Goal: Contribute content: Contribute content

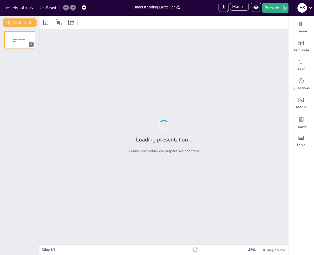
type input "Understanding Large Language Models: A Quiz"
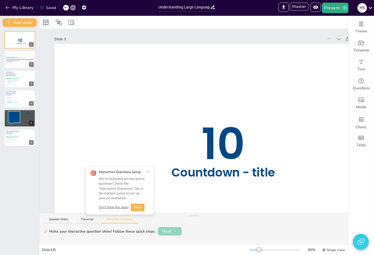
click at [170, 231] on button "Next →" at bounding box center [170, 231] width 24 height 8
click at [155, 229] on button "Edit" at bounding box center [157, 230] width 17 height 7
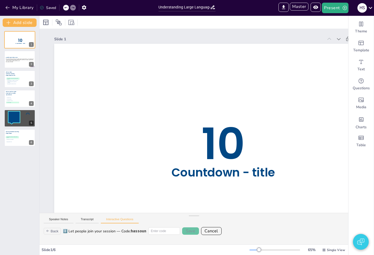
click at [162, 231] on input at bounding box center [165, 230] width 32 height 7
click at [157, 235] on div "2️⃣ Let people join your session — Code: hassoun Save Cancel" at bounding box center [203, 231] width 281 height 8
click at [209, 228] on button "Cancel" at bounding box center [211, 231] width 21 height 8
click at [186, 231] on button "Next →" at bounding box center [179, 230] width 22 height 7
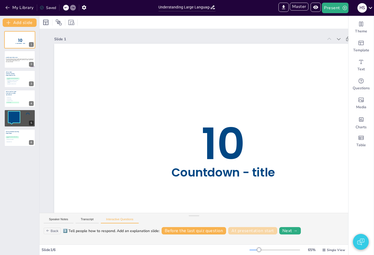
click at [240, 230] on button "At presentation start" at bounding box center [252, 230] width 49 height 7
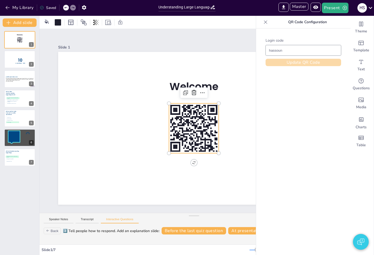
click at [296, 62] on button "Update QR Code" at bounding box center [304, 62] width 76 height 7
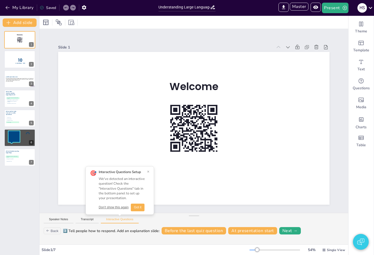
click at [135, 208] on button "Got it" at bounding box center [138, 208] width 14 height 8
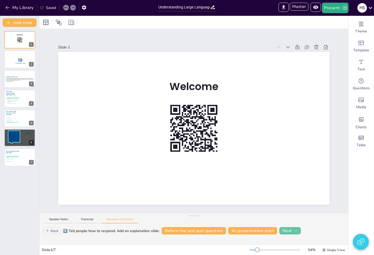
click at [285, 232] on button "Next →" at bounding box center [290, 230] width 22 height 7
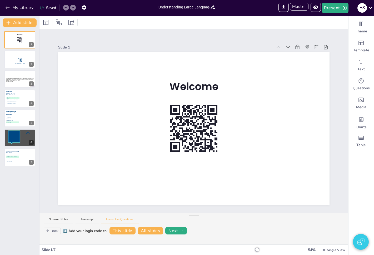
click at [56, 233] on button "Back" at bounding box center [52, 231] width 17 height 7
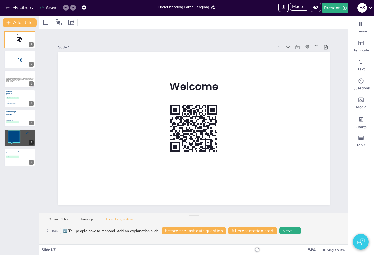
click at [58, 231] on button "Back" at bounding box center [52, 231] width 17 height 7
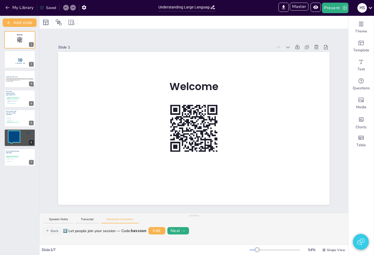
click at [54, 232] on button "Back" at bounding box center [52, 231] width 17 height 7
click at [168, 231] on button "Next →" at bounding box center [170, 231] width 24 height 8
click at [188, 230] on button "Next →" at bounding box center [179, 230] width 22 height 7
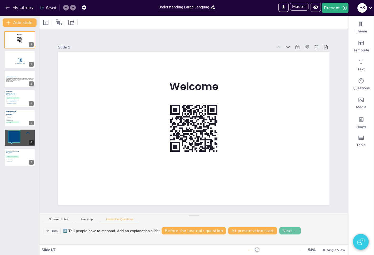
click at [289, 232] on button "Next →" at bounding box center [290, 230] width 22 height 7
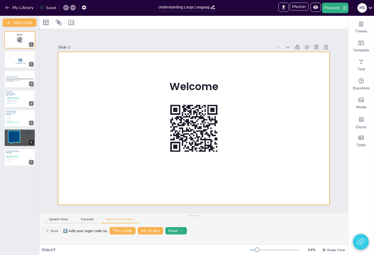
click at [249, 145] on div at bounding box center [194, 128] width 272 height 153
click at [314, 31] on span "Theme" at bounding box center [361, 31] width 12 height 5
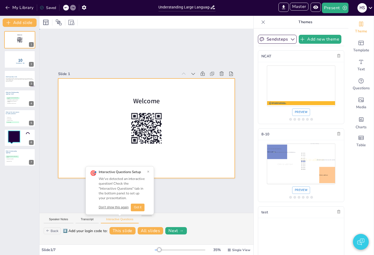
click at [199, 172] on div at bounding box center [146, 127] width 177 height 99
click at [148, 171] on button "×" at bounding box center [148, 172] width 2 height 4
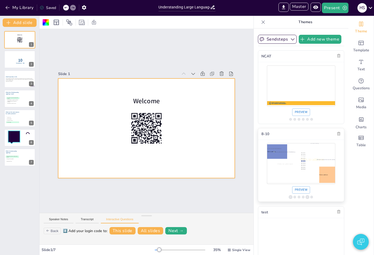
click at [306, 157] on p "Click to add text" at bounding box center [314, 159] width 28 height 5
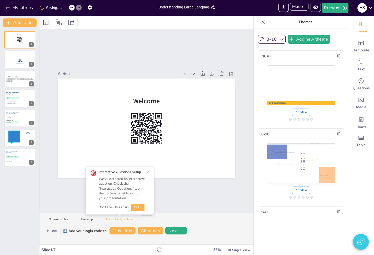
click at [131, 206] on button "Got it" at bounding box center [138, 208] width 14 height 8
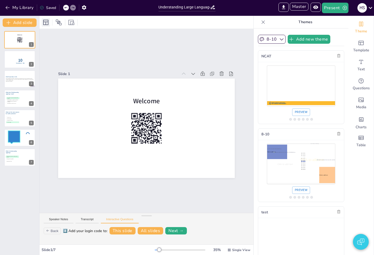
click at [48, 22] on icon at bounding box center [46, 22] width 6 height 6
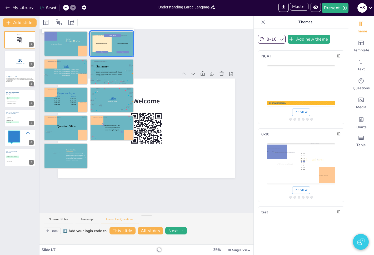
click at [109, 44] on div at bounding box center [111, 43] width 43 height 25
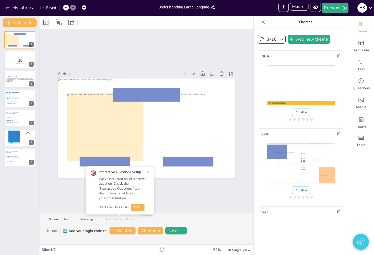
click at [46, 23] on icon at bounding box center [45, 22] width 5 height 5
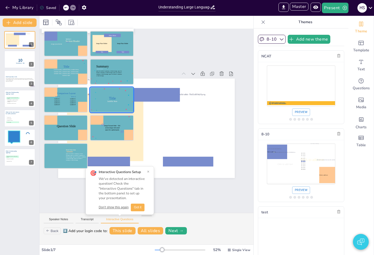
click at [108, 100] on div at bounding box center [111, 99] width 43 height 25
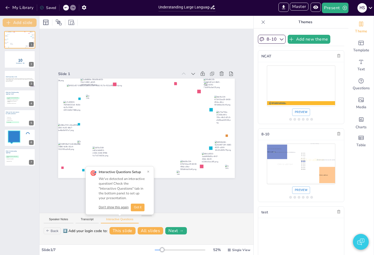
click at [27, 26] on button "Add slide" at bounding box center [20, 22] width 34 height 8
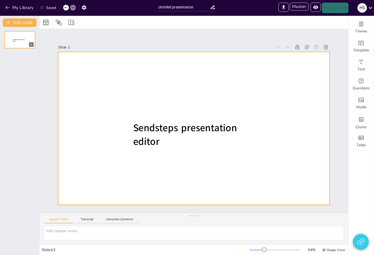
type input "Sendsteps presentation"
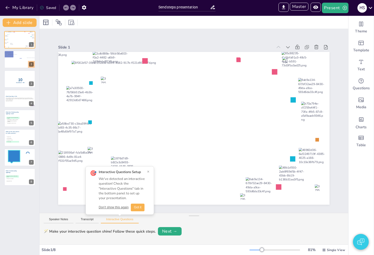
click at [137, 207] on button "Got it" at bounding box center [138, 208] width 14 height 8
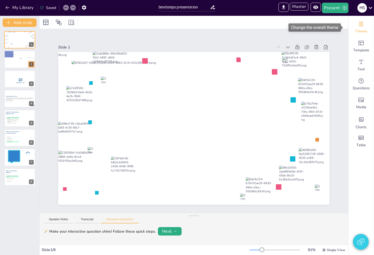
click at [314, 27] on div "Theme" at bounding box center [361, 27] width 25 height 19
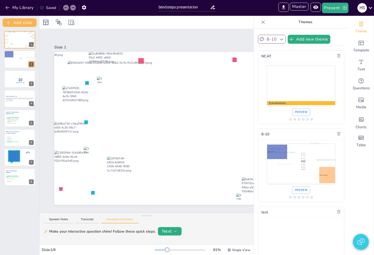
click at [267, 40] on button "8-10" at bounding box center [272, 39] width 28 height 9
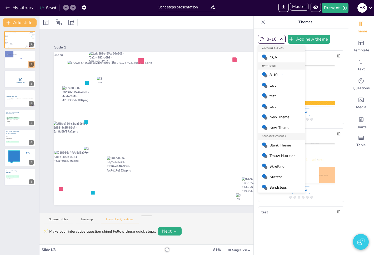
click at [279, 146] on span "Blank Theme" at bounding box center [280, 145] width 21 height 5
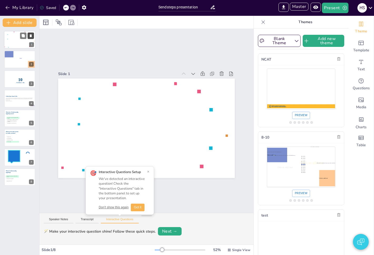
click at [30, 34] on icon at bounding box center [31, 36] width 4 height 4
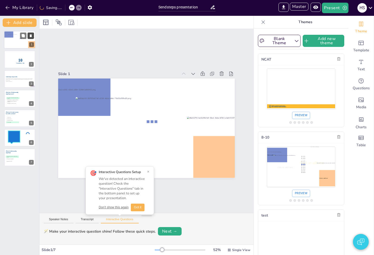
click at [30, 35] on icon at bounding box center [31, 35] width 2 height 3
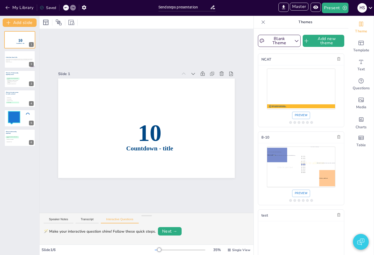
click at [40, 23] on div at bounding box center [147, 22] width 214 height 13
click at [45, 23] on icon at bounding box center [46, 22] width 6 height 6
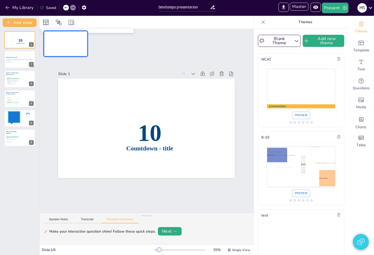
click at [58, 46] on div at bounding box center [65, 43] width 43 height 25
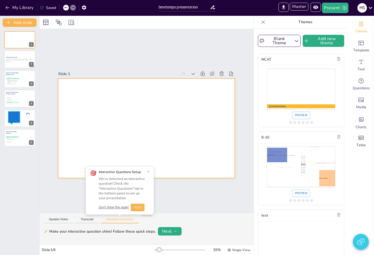
click at [148, 135] on div at bounding box center [146, 127] width 177 height 99
click at [138, 209] on button "Got it" at bounding box center [138, 208] width 14 height 8
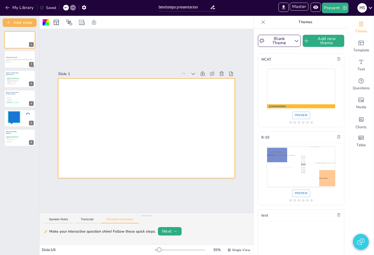
click at [125, 130] on div at bounding box center [146, 127] width 177 height 99
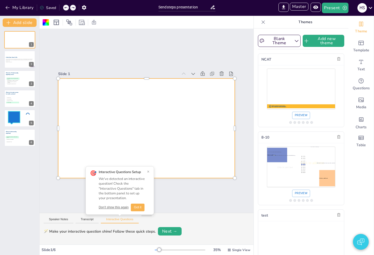
click at [146, 145] on div at bounding box center [146, 127] width 177 height 99
click at [66, 7] on icon at bounding box center [65, 7] width 3 height 3
click at [220, 125] on div at bounding box center [146, 127] width 177 height 99
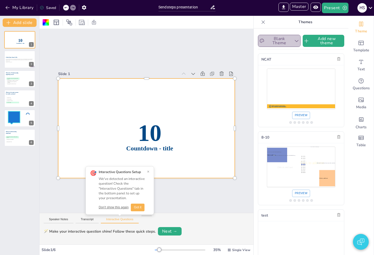
click at [294, 41] on icon "button" at bounding box center [296, 40] width 5 height 5
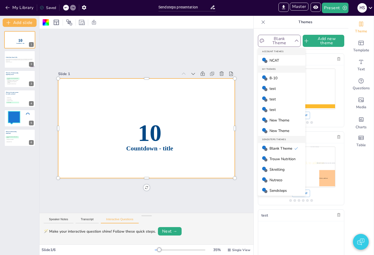
click at [210, 54] on div "Slide 1 10 Countdown - title Slide 2 A Brief Quiz About LLMs This presentation …" at bounding box center [147, 121] width 214 height 184
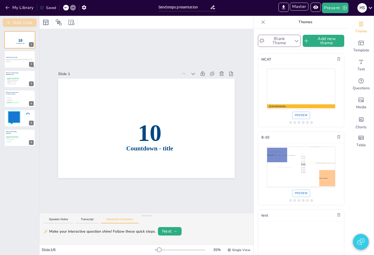
click at [16, 24] on button "Add slide" at bounding box center [20, 22] width 34 height 8
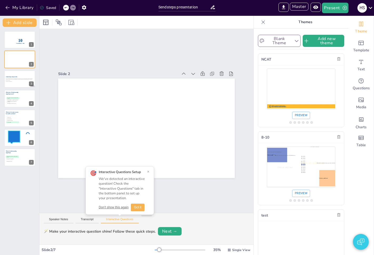
click at [139, 209] on button "Got it" at bounding box center [138, 208] width 14 height 8
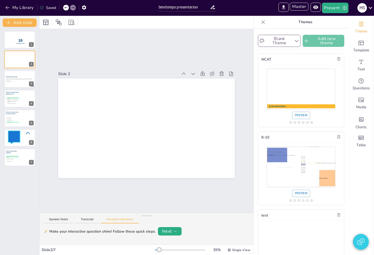
click at [314, 42] on button "Add new theme" at bounding box center [324, 41] width 42 height 12
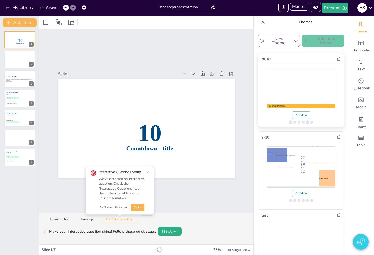
click at [292, 89] on p "Master title slide style" at bounding box center [301, 86] width 60 height 6
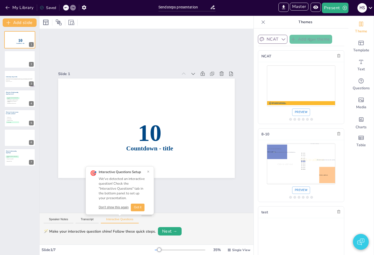
click at [273, 40] on button "NCAT" at bounding box center [272, 39] width 29 height 9
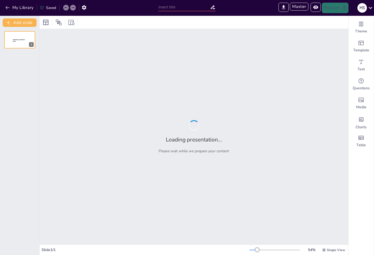
type input "Sendsteps presentation"
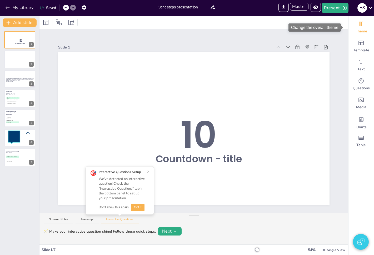
click at [352, 27] on div "Theme" at bounding box center [361, 27] width 25 height 19
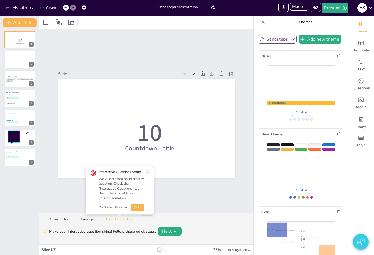
click at [274, 39] on button "Sendsteps" at bounding box center [277, 39] width 39 height 9
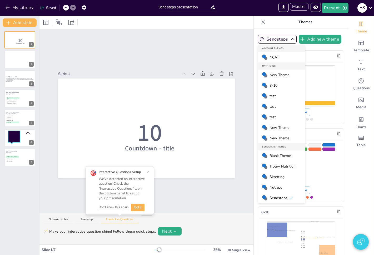
click at [274, 73] on span "New Theme" at bounding box center [280, 74] width 20 height 5
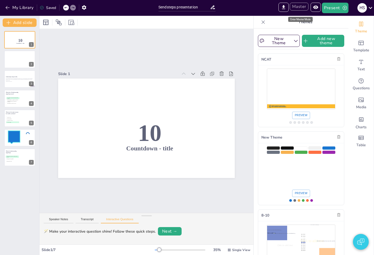
click at [299, 9] on button "Master" at bounding box center [299, 7] width 19 height 8
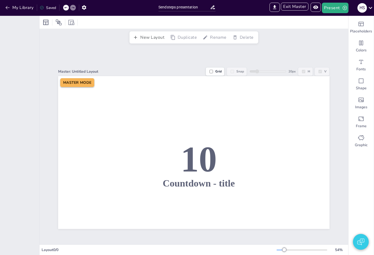
click at [149, 35] on button "New Layout" at bounding box center [149, 37] width 35 height 9
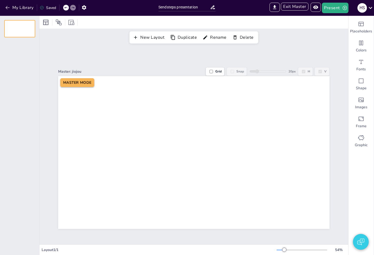
click at [212, 70] on label "Grid" at bounding box center [215, 71] width 19 height 9
click at [212, 70] on input "Grid" at bounding box center [211, 71] width 3 height 3
checkbox input "true"
drag, startPoint x: 251, startPoint y: 70, endPoint x: 277, endPoint y: 69, distance: 25.6
type input "72"
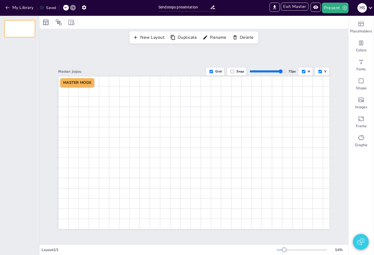
click at [277, 69] on input "range" at bounding box center [268, 71] width 37 height 4
click at [302, 71] on label "H" at bounding box center [305, 71] width 15 height 9
click at [302, 71] on input "H" at bounding box center [303, 71] width 3 height 3
click at [302, 70] on label "H" at bounding box center [305, 71] width 15 height 9
click at [302, 70] on input "H" at bounding box center [303, 71] width 3 height 3
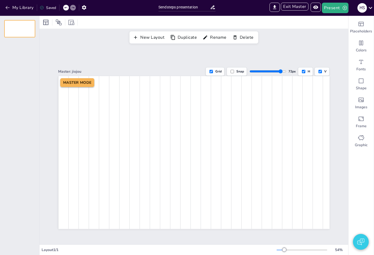
checkbox input "true"
click at [319, 70] on input "V" at bounding box center [320, 71] width 3 height 3
checkbox input "true"
click at [353, 83] on div "Shape" at bounding box center [361, 84] width 25 height 19
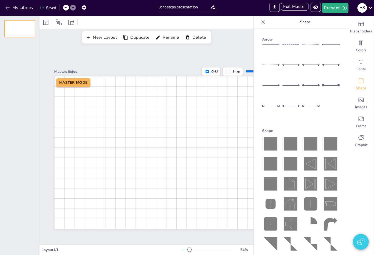
click at [287, 141] on icon at bounding box center [290, 143] width 13 height 13
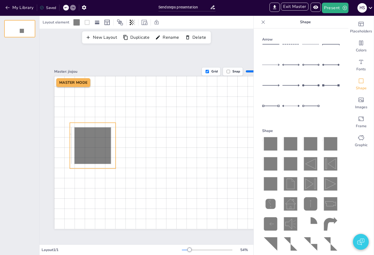
drag, startPoint x: 210, startPoint y: 164, endPoint x: 95, endPoint y: 139, distance: 118.4
click at [95, 139] on icon at bounding box center [93, 145] width 37 height 37
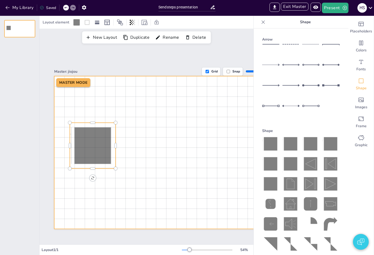
click at [150, 132] on div at bounding box center [190, 152] width 272 height 153
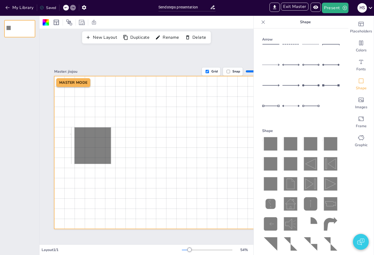
click at [237, 68] on label "Snap" at bounding box center [233, 71] width 20 height 9
click at [230, 70] on input "Snap" at bounding box center [228, 71] width 3 height 3
checkbox input "true"
click at [261, 24] on icon at bounding box center [263, 21] width 5 height 5
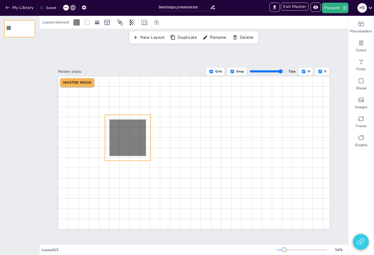
drag, startPoint x: 87, startPoint y: 145, endPoint x: 118, endPoint y: 137, distance: 32.1
click at [118, 137] on icon at bounding box center [128, 137] width 37 height 37
click at [218, 70] on label "Grid" at bounding box center [215, 71] width 19 height 9
click at [213, 70] on input "Grid" at bounding box center [211, 71] width 3 height 3
click at [236, 68] on label "Snap" at bounding box center [237, 71] width 20 height 9
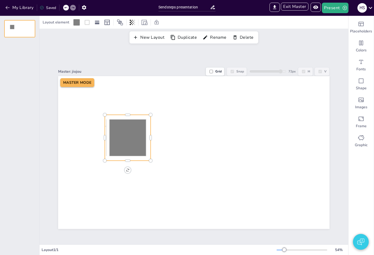
click at [215, 68] on label "Grid" at bounding box center [215, 71] width 19 height 9
click at [213, 70] on input "Grid" at bounding box center [211, 71] width 3 height 3
checkbox input "true"
type input "54"
click at [269, 69] on input "range" at bounding box center [268, 71] width 37 height 4
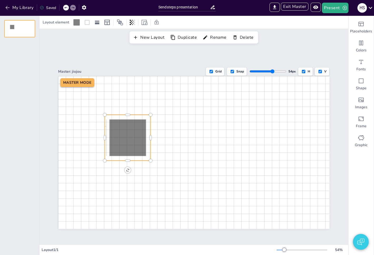
click at [233, 71] on label "Snap" at bounding box center [237, 71] width 20 height 9
click at [233, 71] on input "Snap" at bounding box center [232, 71] width 3 height 3
click at [233, 71] on label "Snap" at bounding box center [237, 71] width 20 height 9
click at [233, 71] on input "Snap" at bounding box center [232, 71] width 3 height 3
click at [233, 71] on label "Snap" at bounding box center [237, 71] width 20 height 9
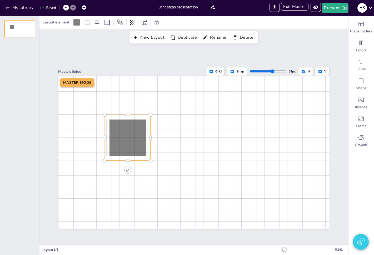
click at [233, 71] on input "Snap" at bounding box center [232, 71] width 3 height 3
checkbox input "false"
click at [126, 124] on icon at bounding box center [128, 137] width 37 height 37
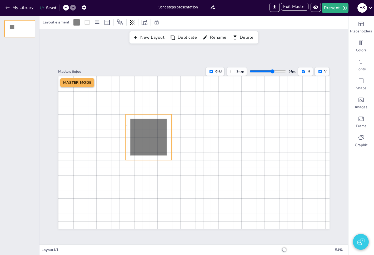
drag, startPoint x: 127, startPoint y: 126, endPoint x: 149, endPoint y: 126, distance: 22.4
click at [149, 126] on icon at bounding box center [148, 137] width 37 height 37
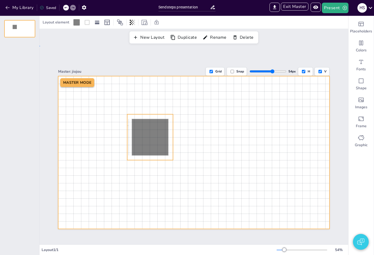
click at [190, 122] on div at bounding box center [194, 152] width 272 height 153
click at [153, 135] on icon at bounding box center [150, 137] width 37 height 37
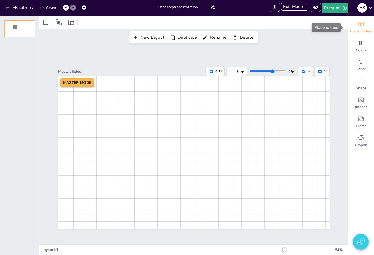
click at [361, 28] on div "Placeholders" at bounding box center [361, 27] width 25 height 19
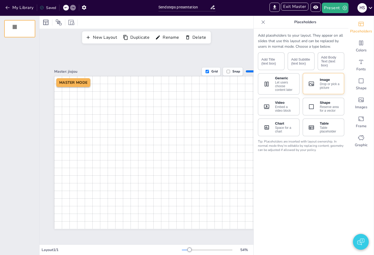
click at [328, 87] on div "Drop or pick a picture" at bounding box center [330, 85] width 21 height 7
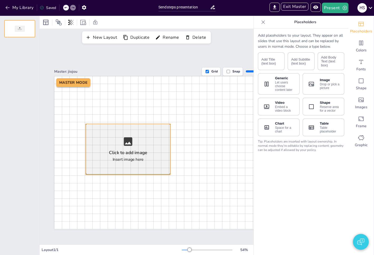
drag, startPoint x: 168, startPoint y: 139, endPoint x: 106, endPoint y: 135, distance: 62.0
click at [106, 135] on div "Click to add image Insert image here" at bounding box center [128, 149] width 85 height 51
click at [130, 141] on icon at bounding box center [127, 141] width 11 height 11
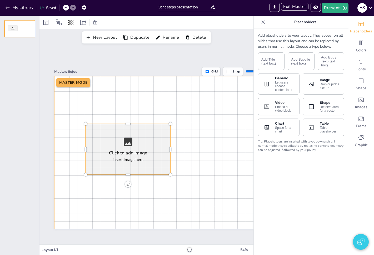
click at [198, 139] on div at bounding box center [190, 152] width 272 height 153
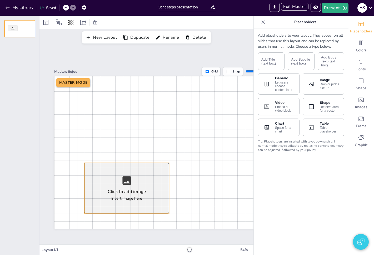
drag, startPoint x: 151, startPoint y: 149, endPoint x: 150, endPoint y: 188, distance: 39.0
click at [150, 188] on div "Click to add image Insert image here" at bounding box center [126, 188] width 85 height 51
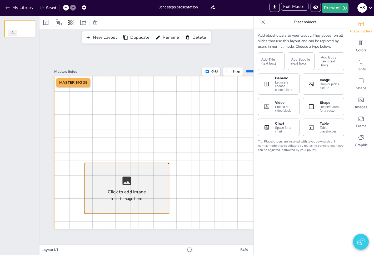
click at [214, 164] on div at bounding box center [190, 152] width 272 height 153
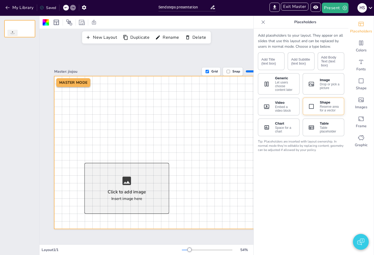
click at [314, 105] on button "Shape Reserve area for a vector" at bounding box center [324, 106] width 42 height 18
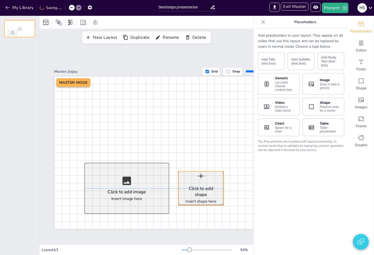
drag, startPoint x: 191, startPoint y: 150, endPoint x: 202, endPoint y: 188, distance: 39.3
click at [202, 188] on div "Click to add shape" at bounding box center [201, 191] width 36 height 12
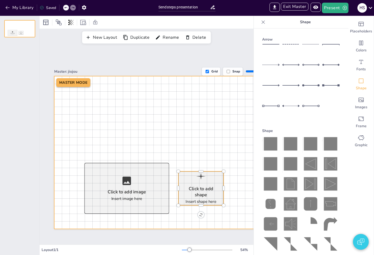
click at [206, 215] on div at bounding box center [190, 152] width 272 height 153
click at [358, 46] on icon "Colors" at bounding box center [361, 43] width 6 height 6
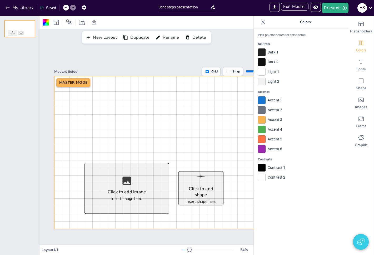
click at [259, 51] on div at bounding box center [262, 52] width 8 height 8
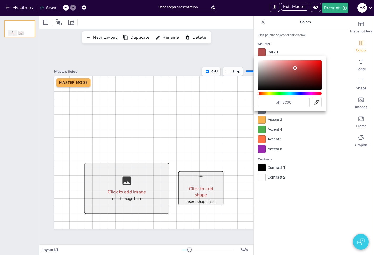
drag, startPoint x: 291, startPoint y: 69, endPoint x: 302, endPoint y: 57, distance: 16.8
click at [302, 57] on div "#ff3c3c" at bounding box center [290, 83] width 72 height 55
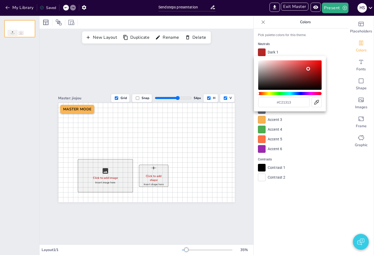
type input "#c20f0f"
drag, startPoint x: 304, startPoint y: 69, endPoint x: 311, endPoint y: 67, distance: 7.0
click at [311, 67] on div "Color" at bounding box center [289, 74] width 63 height 29
click at [309, 39] on div at bounding box center [187, 127] width 374 height 255
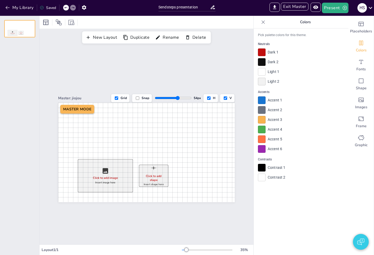
click at [258, 64] on div at bounding box center [262, 62] width 8 height 8
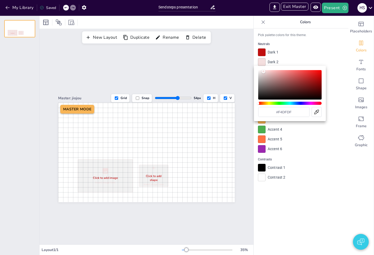
click at [263, 71] on div "Color" at bounding box center [289, 84] width 63 height 29
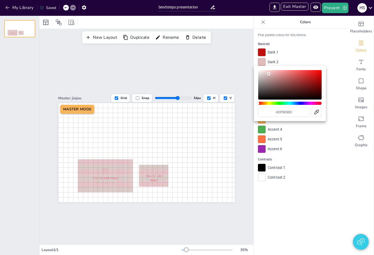
type input "#dfbebe"
click at [267, 74] on div "Color" at bounding box center [289, 84] width 63 height 29
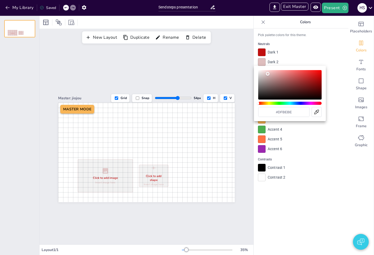
click at [277, 52] on div at bounding box center [187, 127] width 374 height 255
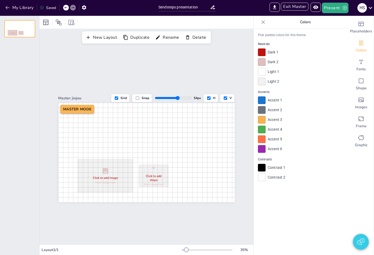
click at [260, 72] on div at bounding box center [262, 72] width 8 height 8
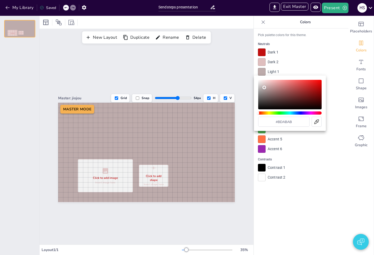
click at [264, 87] on div "Color" at bounding box center [289, 94] width 63 height 29
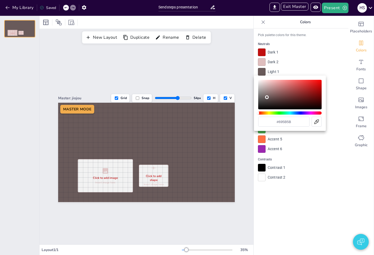
type input "#706262"
drag, startPoint x: 264, startPoint y: 89, endPoint x: 265, endPoint y: 96, distance: 7.8
click at [265, 96] on div "Color" at bounding box center [267, 97] width 4 height 4
click at [308, 34] on div at bounding box center [187, 127] width 374 height 255
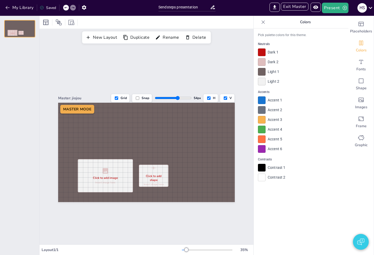
click at [258, 82] on div at bounding box center [262, 82] width 8 height 8
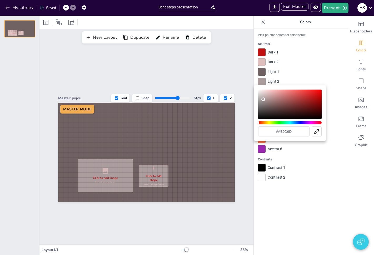
type input "#a89b9b"
drag, startPoint x: 282, startPoint y: 102, endPoint x: 263, endPoint y: 100, distance: 18.9
click at [263, 100] on div "Color" at bounding box center [289, 104] width 63 height 29
click at [307, 61] on div at bounding box center [187, 127] width 374 height 255
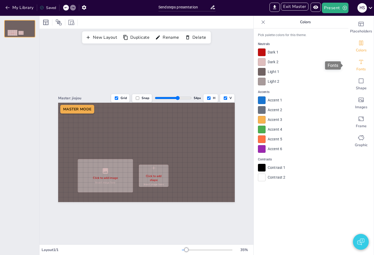
click at [360, 64] on icon "Fonts" at bounding box center [362, 62] width 4 height 4
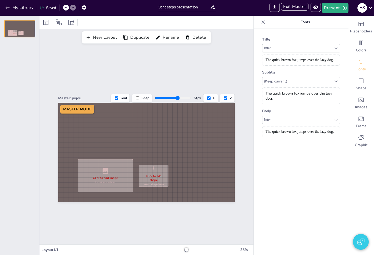
click at [279, 43] on div "Title Inter The quick brown fox jumps over the lazy dog." at bounding box center [301, 51] width 78 height 29
click at [280, 46] on div "Inter" at bounding box center [298, 48] width 70 height 6
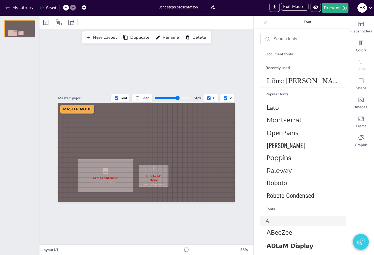
click at [265, 19] on icon at bounding box center [265, 21] width 5 height 5
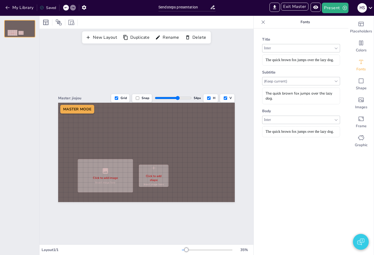
click at [277, 63] on div "The quick brown fox jumps over the lazy dog." at bounding box center [301, 60] width 78 height 11
click at [278, 80] on div "(Keep current)" at bounding box center [298, 81] width 70 height 7
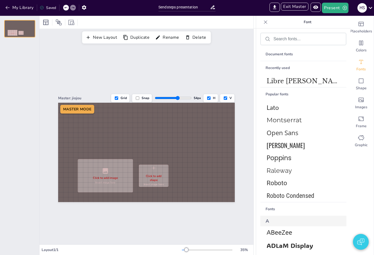
click at [264, 19] on icon at bounding box center [265, 21] width 5 height 5
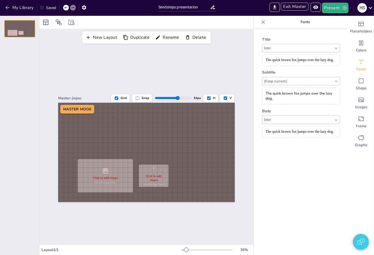
click at [291, 119] on div "Inter" at bounding box center [298, 120] width 70 height 6
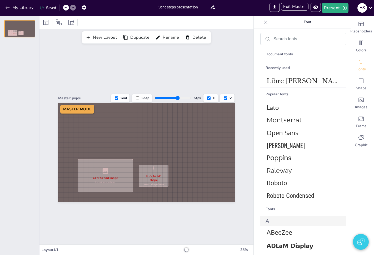
click at [264, 22] on icon at bounding box center [265, 21] width 5 height 5
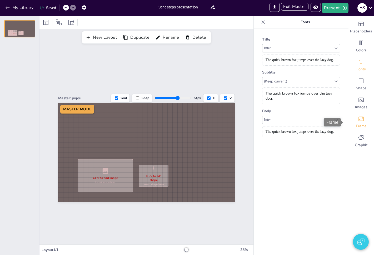
click at [358, 121] on icon "Frame" at bounding box center [361, 119] width 6 height 6
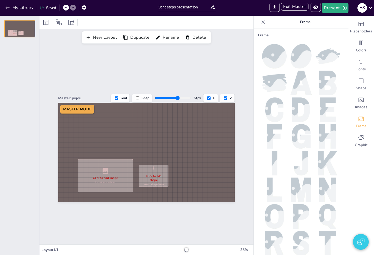
click at [319, 79] on img at bounding box center [328, 83] width 18 height 24
click at [319, 77] on img at bounding box center [328, 83] width 18 height 24
drag, startPoint x: 193, startPoint y: 129, endPoint x: 184, endPoint y: 153, distance: 26.2
click at [184, 153] on div at bounding box center [146, 152] width 177 height 99
click at [155, 70] on div "Master: jiojou Grid Snap 54 px H V Click to add image Insert image here Click t…" at bounding box center [147, 145] width 214 height 199
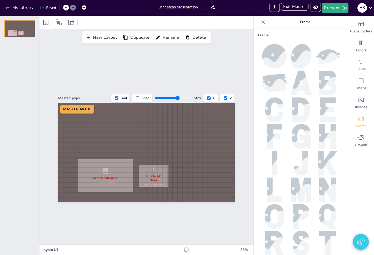
click at [299, 56] on img at bounding box center [301, 56] width 21 height 24
click at [195, 141] on div at bounding box center [146, 152] width 177 height 99
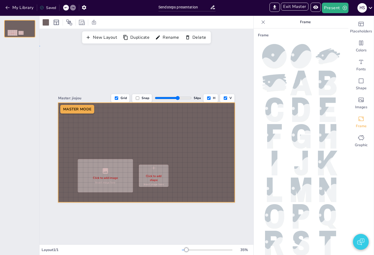
click at [198, 143] on div at bounding box center [146, 152] width 177 height 99
click at [275, 55] on img at bounding box center [274, 56] width 24 height 24
click at [275, 56] on img at bounding box center [274, 56] width 24 height 24
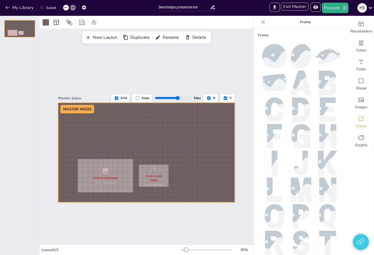
click at [276, 57] on img at bounding box center [274, 56] width 24 height 24
click at [261, 21] on icon at bounding box center [263, 21] width 5 height 5
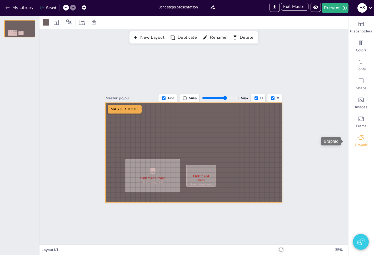
click at [358, 139] on icon "Graphic" at bounding box center [361, 138] width 6 height 6
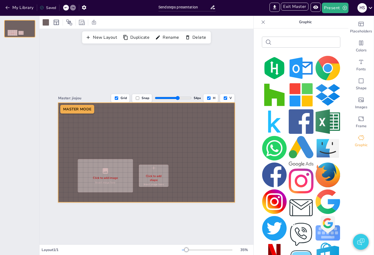
click at [306, 71] on img at bounding box center [301, 68] width 24 height 24
click at [273, 68] on img at bounding box center [274, 68] width 24 height 24
click at [272, 68] on img at bounding box center [274, 68] width 24 height 24
drag, startPoint x: 272, startPoint y: 68, endPoint x: 179, endPoint y: 134, distance: 114.5
click at [179, 134] on div "Document fonts Recently used Libre Baskerville Popular fonts Lato Montserrat Op…" at bounding box center [187, 135] width 374 height 239
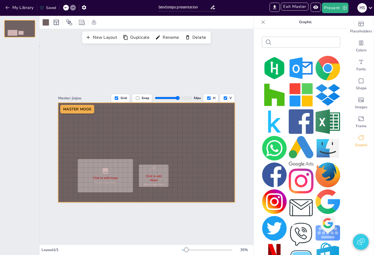
click at [186, 60] on div "Master: jiojou Grid Snap 54 px H V Click to add image Insert image here Click t…" at bounding box center [147, 145] width 214 height 199
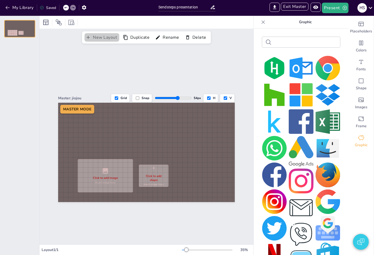
click at [105, 36] on button "New Layout" at bounding box center [101, 37] width 35 height 9
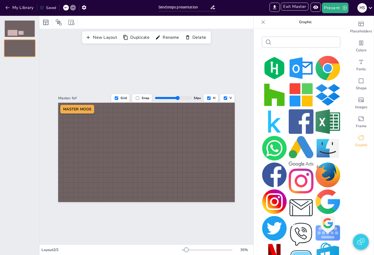
click at [25, 49] on div at bounding box center [19, 48] width 31 height 17
click at [297, 73] on img at bounding box center [301, 68] width 24 height 24
click at [176, 150] on div at bounding box center [146, 152] width 177 height 99
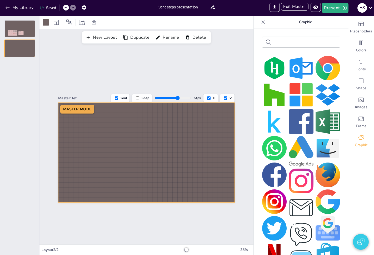
click at [119, 94] on label "Grid" at bounding box center [120, 98] width 19 height 9
click at [118, 96] on input "Grid" at bounding box center [116, 97] width 3 height 3
click at [119, 97] on label "Grid" at bounding box center [120, 98] width 19 height 9
click at [118, 97] on input "Grid" at bounding box center [116, 97] width 3 height 3
checkbox input "true"
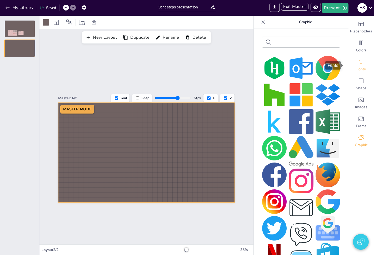
click at [357, 67] on span "Fonts" at bounding box center [361, 69] width 9 height 5
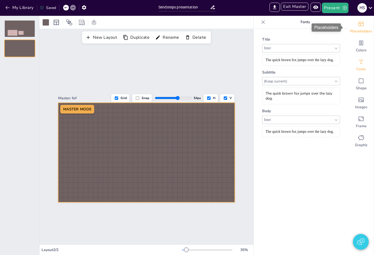
click at [358, 26] on icon "Placeholders" at bounding box center [361, 24] width 6 height 6
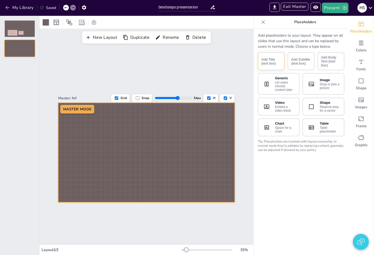
click at [262, 62] on button "Add Title (text box)" at bounding box center [271, 61] width 27 height 18
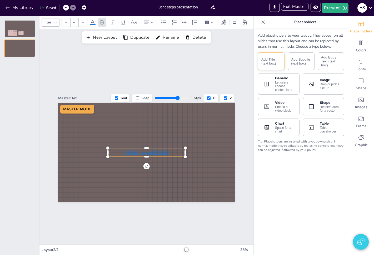
type input "68"
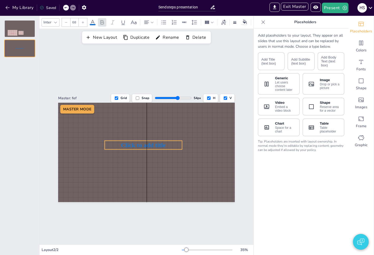
drag, startPoint x: 155, startPoint y: 132, endPoint x: 159, endPoint y: 125, distance: 8.1
click at [159, 103] on div "Click to add title" at bounding box center [146, 103] width 177 height 0
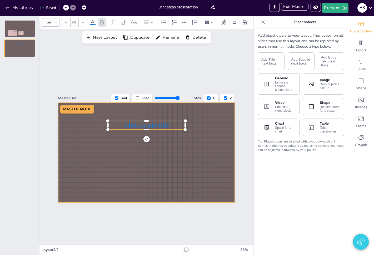
click at [165, 148] on div at bounding box center [146, 152] width 177 height 99
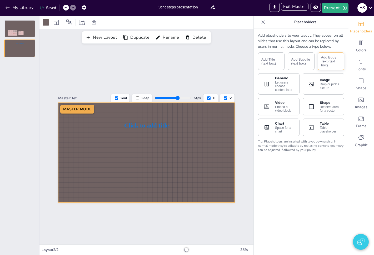
click at [329, 61] on button "Add Body Text (text box)" at bounding box center [331, 61] width 27 height 18
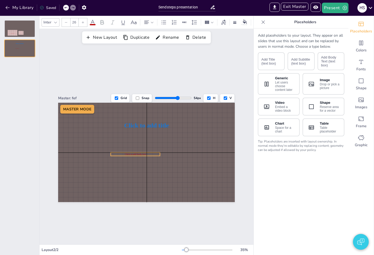
drag, startPoint x: 142, startPoint y: 150, endPoint x: 158, endPoint y: 150, distance: 15.8
drag, startPoint x: 168, startPoint y: 154, endPoint x: 174, endPoint y: 160, distance: 8.0
click at [174, 159] on div "Click to add title Click to add body text MASTER MODE" at bounding box center [146, 152] width 177 height 99
type input "65.3"
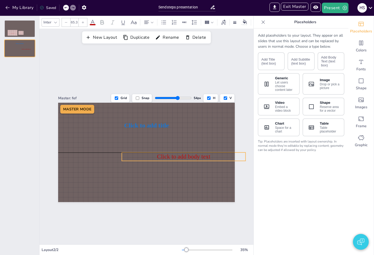
drag, startPoint x: 193, startPoint y: 153, endPoint x: 173, endPoint y: 164, distance: 22.9
click at [158, 153] on span "Click to add body text" at bounding box center [183, 156] width 53 height 7
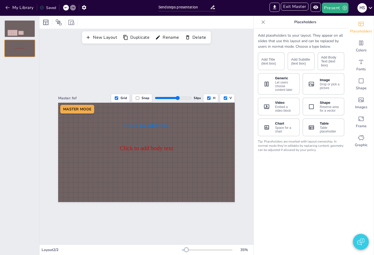
click at [120, 95] on label "Grid" at bounding box center [120, 98] width 19 height 9
click at [118, 96] on input "Grid" at bounding box center [116, 97] width 3 height 3
checkbox input "false"
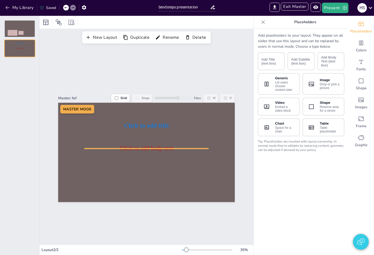
click at [157, 147] on div "Click to add title Click to add body text MASTER MODE" at bounding box center [146, 152] width 177 height 99
click at [143, 146] on span "Click to add body text" at bounding box center [146, 148] width 53 height 7
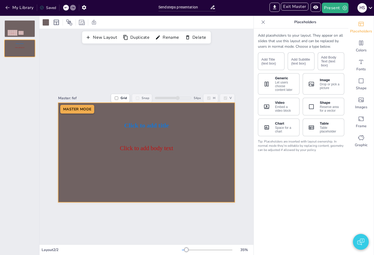
click at [143, 147] on span "Click to add body text" at bounding box center [146, 148] width 53 height 7
click at [144, 148] on span "Click to add body text" at bounding box center [146, 148] width 53 height 7
drag, startPoint x: 136, startPoint y: 152, endPoint x: 170, endPoint y: 129, distance: 40.5
click at [170, 129] on div at bounding box center [146, 152] width 177 height 99
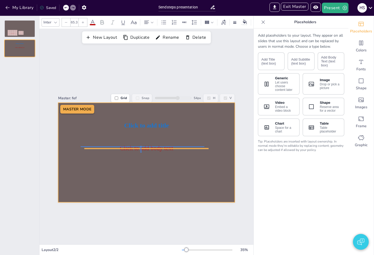
drag, startPoint x: 142, startPoint y: 146, endPoint x: 140, endPoint y: 153, distance: 7.0
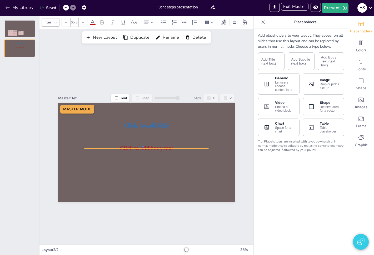
drag, startPoint x: 144, startPoint y: 146, endPoint x: 142, endPoint y: 151, distance: 4.8
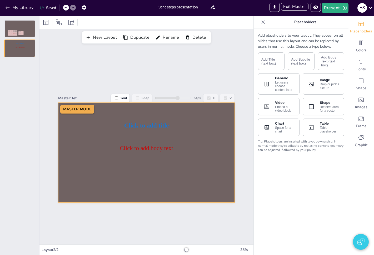
click at [142, 140] on div at bounding box center [146, 152] width 177 height 99
click at [142, 145] on div "Click to add title Click to add body text MASTER MODE" at bounding box center [146, 152] width 177 height 99
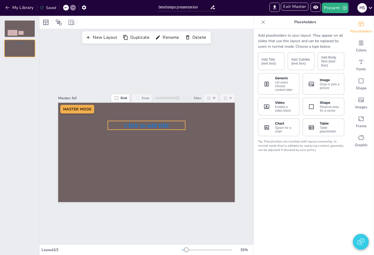
click at [155, 124] on span "Click to add title" at bounding box center [146, 125] width 45 height 7
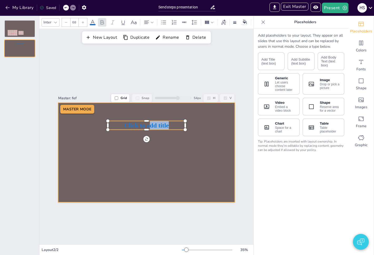
drag, startPoint x: 146, startPoint y: 124, endPoint x: 137, endPoint y: 133, distance: 13.0
click at [137, 133] on div "MASTER MODE Click to add title" at bounding box center [146, 152] width 177 height 99
click at [141, 131] on div at bounding box center [146, 152] width 177 height 99
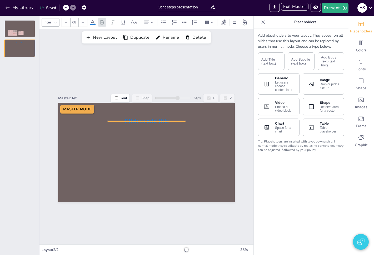
drag, startPoint x: 165, startPoint y: 118, endPoint x: 156, endPoint y: 128, distance: 13.1
click at [156, 103] on div "Click to add title" at bounding box center [146, 103] width 177 height 0
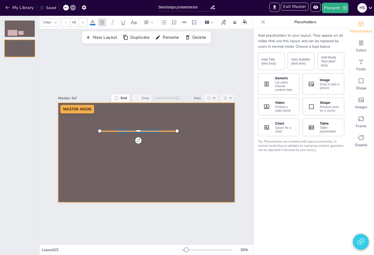
click at [159, 139] on div at bounding box center [146, 152] width 177 height 99
click at [145, 129] on div "Click to add title MASTER MODE" at bounding box center [146, 152] width 177 height 99
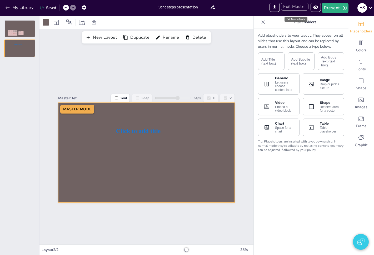
click at [293, 7] on button "Exit Master" at bounding box center [295, 7] width 28 height 8
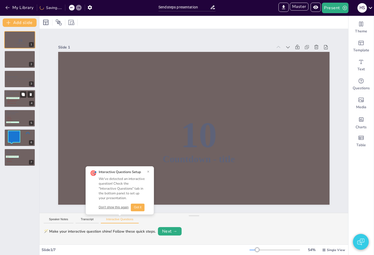
click at [13, 103] on span "D Ignoring other road users' actions" at bounding box center [13, 103] width 13 height 1
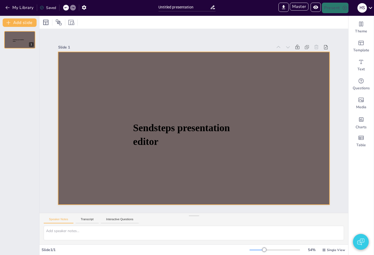
type input "Sendsteps presentation"
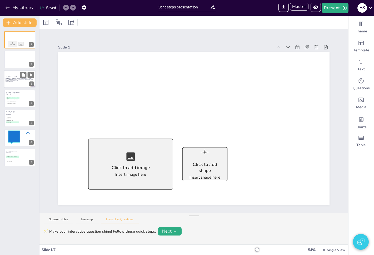
click at [12, 81] on p "Generated with [URL]" at bounding box center [20, 81] width 28 height 1
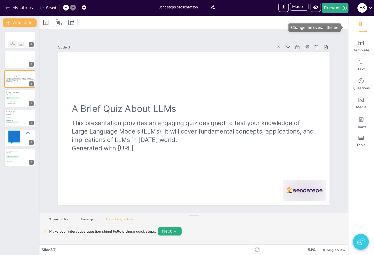
click at [360, 27] on icon "Change the overall theme" at bounding box center [361, 24] width 6 height 6
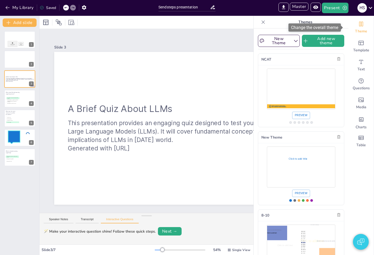
click at [360, 27] on icon "Change the overall theme" at bounding box center [361, 24] width 6 height 6
click at [261, 19] on icon at bounding box center [263, 21] width 5 height 5
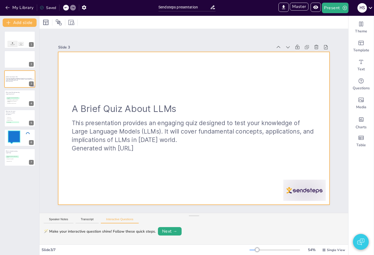
click at [86, 95] on div at bounding box center [194, 128] width 272 height 153
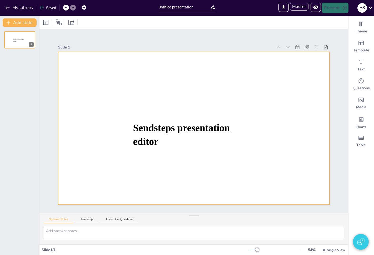
type input "Sendsteps presentation"
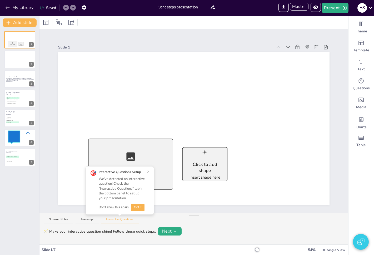
click at [148, 172] on button "×" at bounding box center [148, 172] width 2 height 4
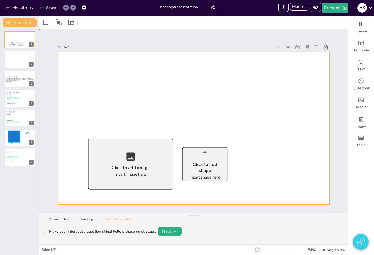
click at [193, 188] on div at bounding box center [194, 128] width 272 height 153
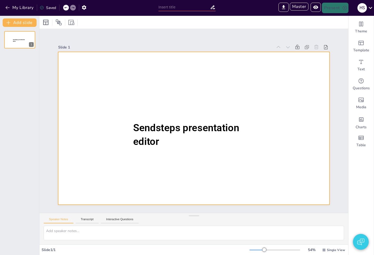
type input "Sendsteps presentation"
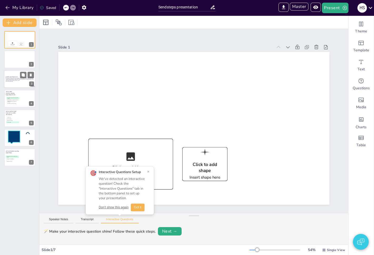
click at [13, 76] on strong "A Brief Quiz About LLMs" at bounding box center [12, 77] width 12 height 2
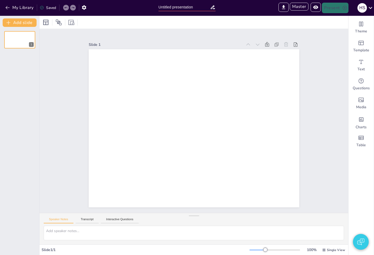
type input "Sendsteps presentation"
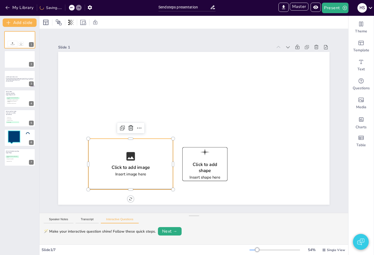
click at [126, 155] on icon at bounding box center [130, 156] width 8 height 8
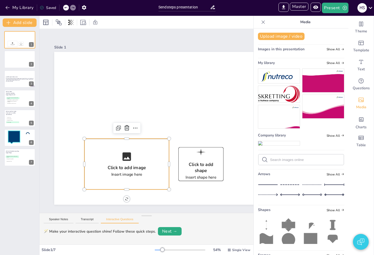
click at [261, 20] on icon at bounding box center [263, 21] width 5 height 5
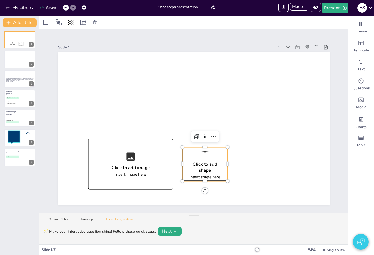
click at [211, 158] on div "Click to add shape Insert shape here" at bounding box center [205, 164] width 45 height 34
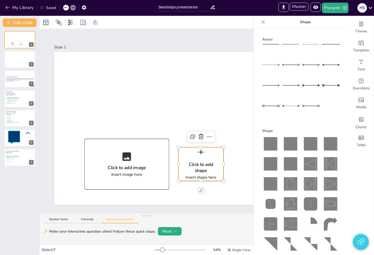
click at [307, 180] on icon at bounding box center [310, 183] width 13 height 13
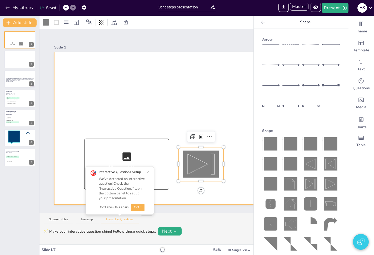
click at [220, 115] on div at bounding box center [190, 128] width 272 height 153
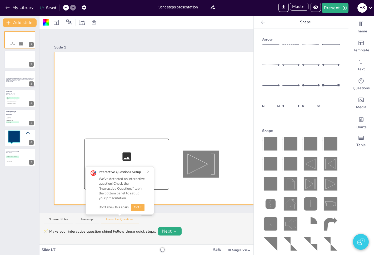
click at [132, 170] on div "Interactive Questions Setup" at bounding box center [122, 172] width 46 height 5
click at [147, 171] on button "×" at bounding box center [148, 172] width 2 height 4
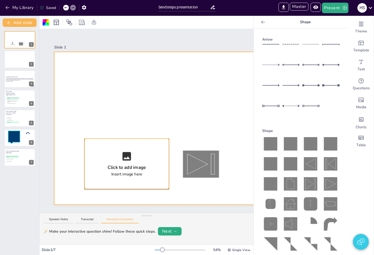
click at [129, 159] on icon at bounding box center [126, 156] width 11 height 11
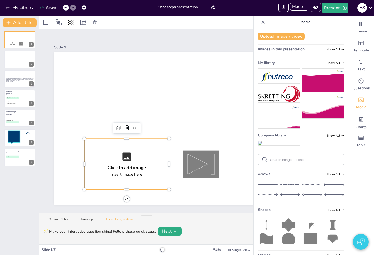
click at [269, 145] on img at bounding box center [279, 143] width 42 height 4
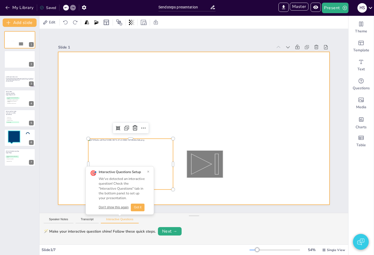
click at [176, 103] on div at bounding box center [194, 128] width 272 height 153
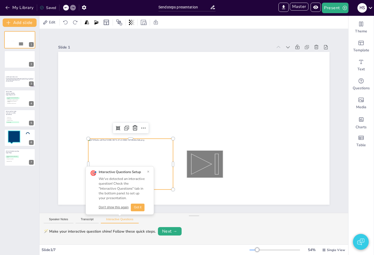
click at [142, 151] on div at bounding box center [130, 164] width 85 height 51
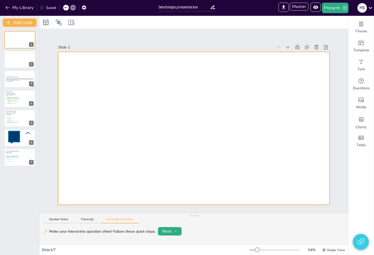
click at [162, 158] on div at bounding box center [194, 128] width 272 height 153
click at [358, 64] on icon "Add text boxes" at bounding box center [361, 62] width 6 height 6
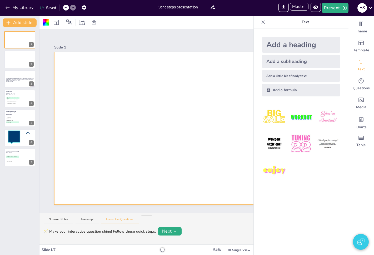
click at [313, 44] on div "Add a heading" at bounding box center [301, 45] width 78 height 16
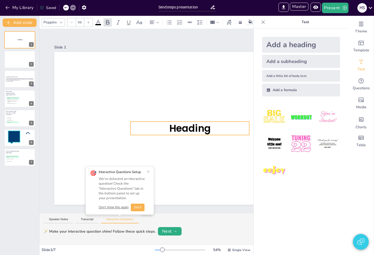
drag, startPoint x: 181, startPoint y: 125, endPoint x: 129, endPoint y: 111, distance: 54.3
click at [129, 52] on div "Heading" at bounding box center [190, 52] width 272 height 0
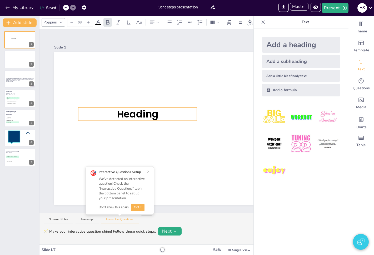
drag, startPoint x: 95, startPoint y: 105, endPoint x: 110, endPoint y: 116, distance: 18.2
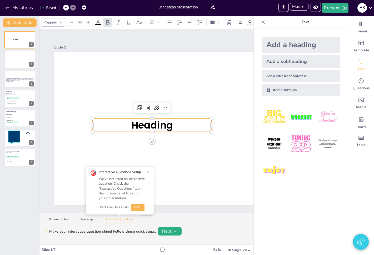
click at [148, 171] on button "×" at bounding box center [148, 172] width 2 height 4
click at [119, 158] on div at bounding box center [190, 128] width 272 height 153
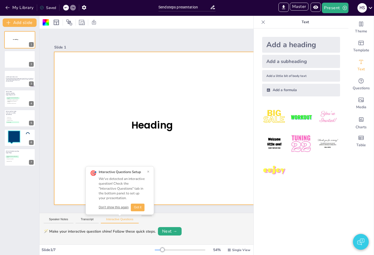
click at [120, 151] on div at bounding box center [190, 128] width 272 height 153
click at [106, 129] on div "Heading" at bounding box center [190, 128] width 272 height 153
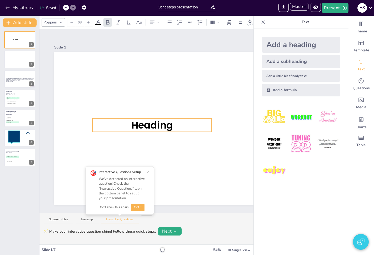
drag, startPoint x: 107, startPoint y: 129, endPoint x: 151, endPoint y: 151, distance: 49.7
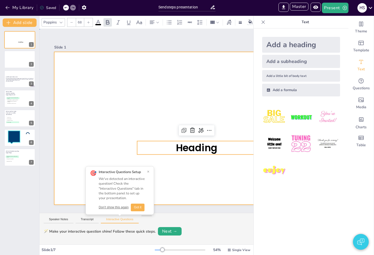
click at [155, 139] on div at bounding box center [190, 128] width 272 height 153
click at [155, 140] on div "Heading" at bounding box center [190, 128] width 272 height 153
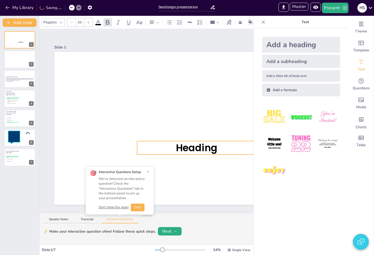
drag, startPoint x: 156, startPoint y: 140, endPoint x: 121, endPoint y: 85, distance: 65.3
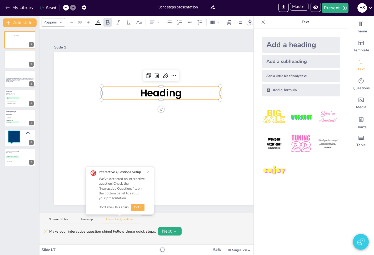
click at [261, 22] on icon at bounding box center [263, 21] width 5 height 5
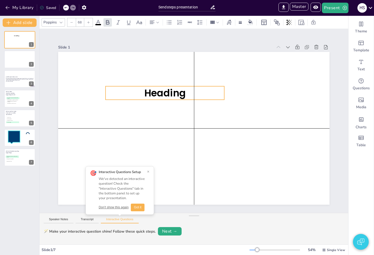
drag, startPoint x: 189, startPoint y: 97, endPoint x: 219, endPoint y: 134, distance: 47.1
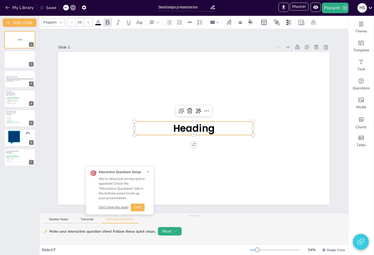
click at [199, 125] on span "Heading" at bounding box center [194, 127] width 42 height 13
click at [201, 126] on span "Heading" at bounding box center [194, 127] width 42 height 13
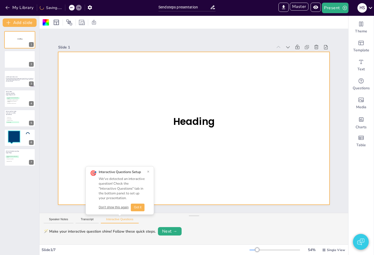
click at [219, 126] on p "Heading" at bounding box center [194, 121] width 119 height 13
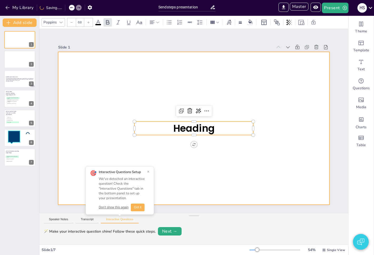
click at [217, 151] on div at bounding box center [194, 128] width 272 height 153
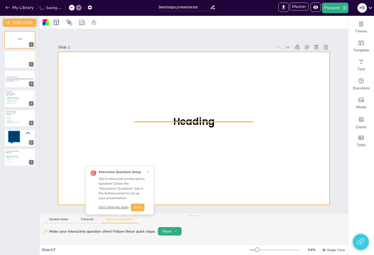
click at [207, 125] on span "Heading" at bounding box center [194, 121] width 42 height 13
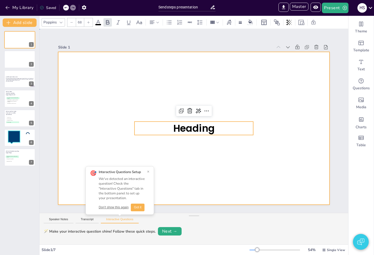
click at [218, 142] on div at bounding box center [194, 128] width 272 height 153
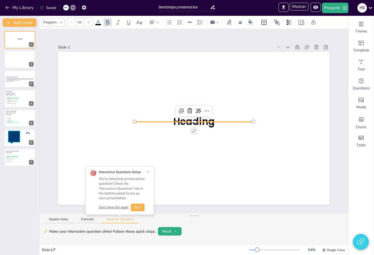
click at [202, 119] on div "Heading" at bounding box center [194, 128] width 272 height 153
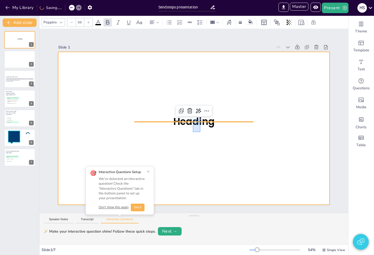
drag, startPoint x: 200, startPoint y: 120, endPoint x: 193, endPoint y: 132, distance: 14.4
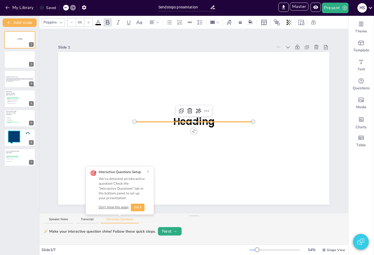
click at [209, 120] on div "Heading" at bounding box center [194, 128] width 272 height 153
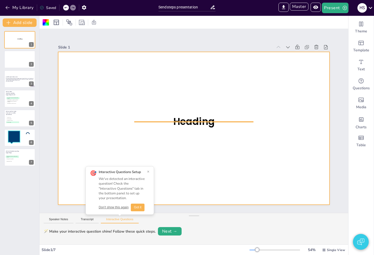
click at [201, 120] on div "Heading" at bounding box center [194, 128] width 272 height 153
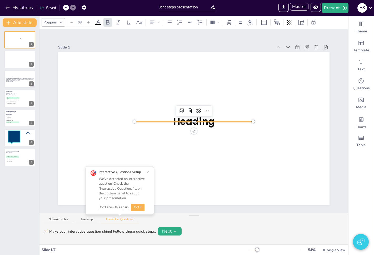
click at [201, 122] on span "Heading" at bounding box center [194, 121] width 42 height 13
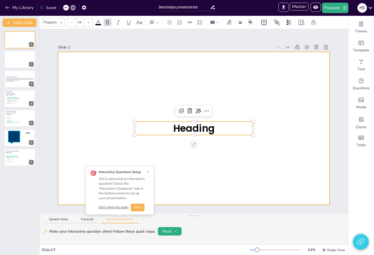
click at [206, 145] on div at bounding box center [194, 128] width 272 height 153
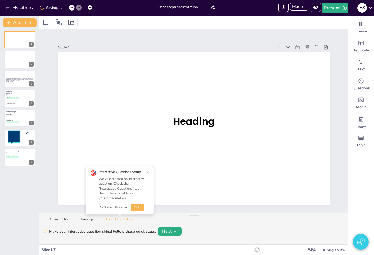
click at [201, 125] on span "Heading" at bounding box center [194, 121] width 42 height 13
click at [204, 123] on span "Heading" at bounding box center [194, 121] width 42 height 13
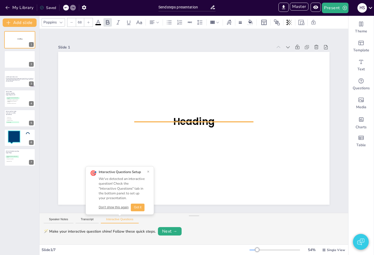
drag, startPoint x: 215, startPoint y: 120, endPoint x: 221, endPoint y: 117, distance: 7.0
click at [221, 117] on p "Heading" at bounding box center [194, 121] width 119 height 13
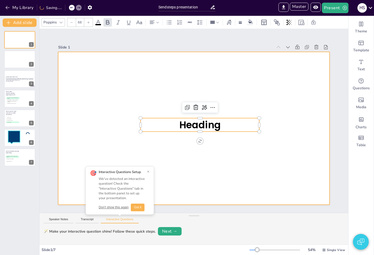
click at [257, 154] on div at bounding box center [194, 128] width 272 height 153
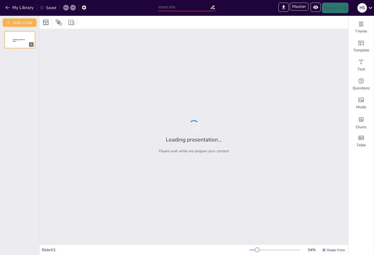
type input "Sendsteps presentation"
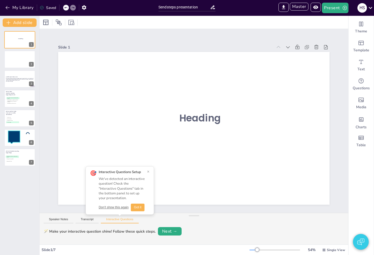
click at [357, 243] on button "button" at bounding box center [361, 242] width 16 height 16
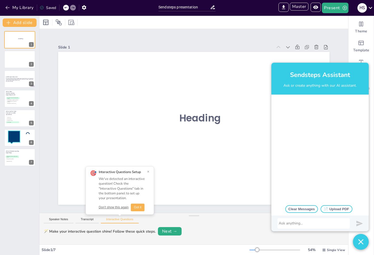
click at [358, 242] on button "button" at bounding box center [361, 242] width 16 height 16
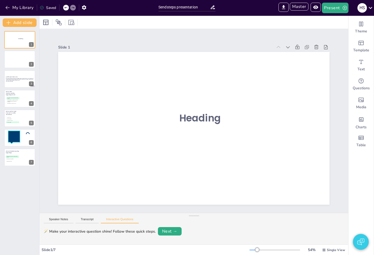
click at [364, 243] on img "button" at bounding box center [360, 241] width 7 height 13
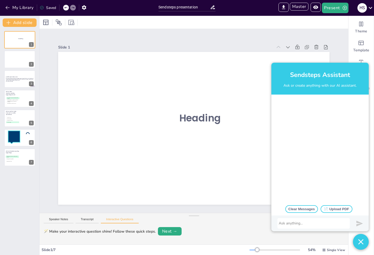
click at [328, 210] on button "📄 Upload PDF" at bounding box center [337, 209] width 32 height 8
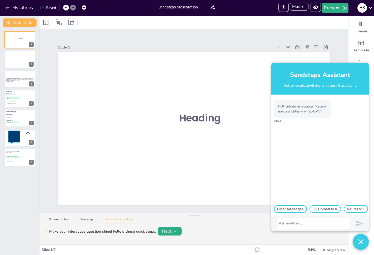
click at [335, 205] on button "📄 Upload PDF" at bounding box center [326, 209] width 32 height 8
